Goal: Find specific page/section

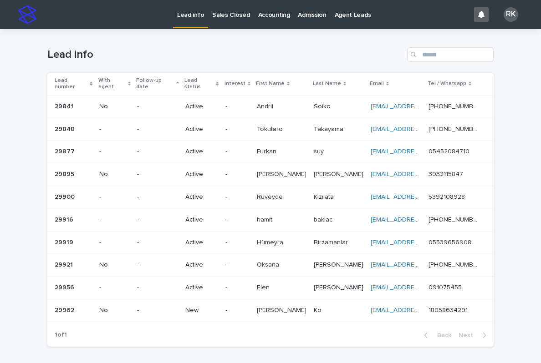
click at [226, 10] on p "Sales Closed" at bounding box center [230, 9] width 37 height 19
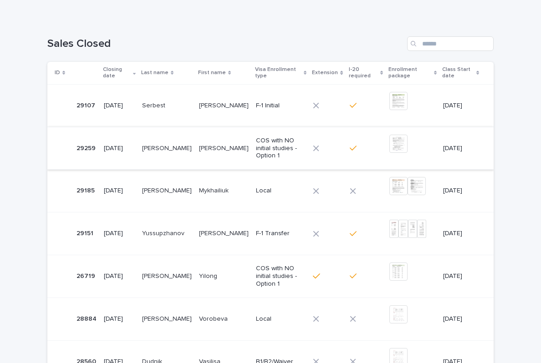
scroll to position [102, 0]
